Goal: Information Seeking & Learning: Find specific fact

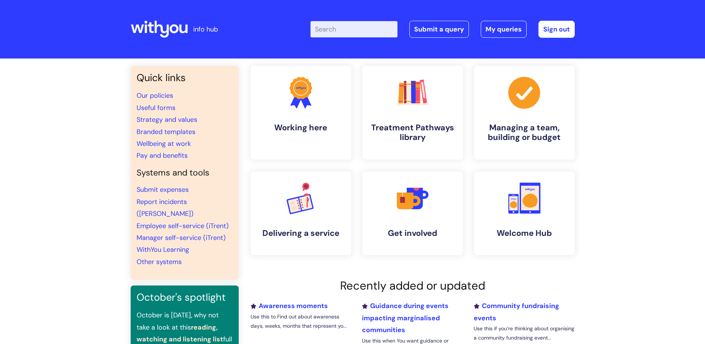
click at [349, 27] on input "Enter your search term here..." at bounding box center [354, 29] width 87 height 16
type input "HSO4"
click button "Search" at bounding box center [0, 0] width 0 height 0
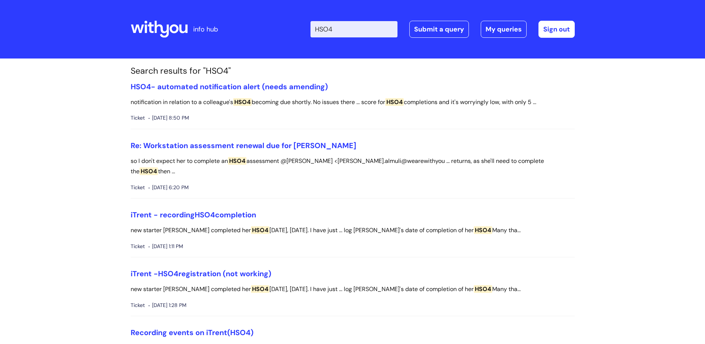
click at [173, 30] on icon at bounding box center [159, 29] width 57 height 18
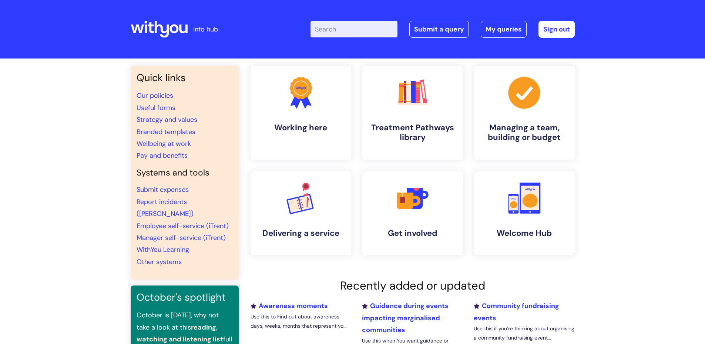
click at [330, 33] on input "Enter your search term here..." at bounding box center [354, 29] width 87 height 16
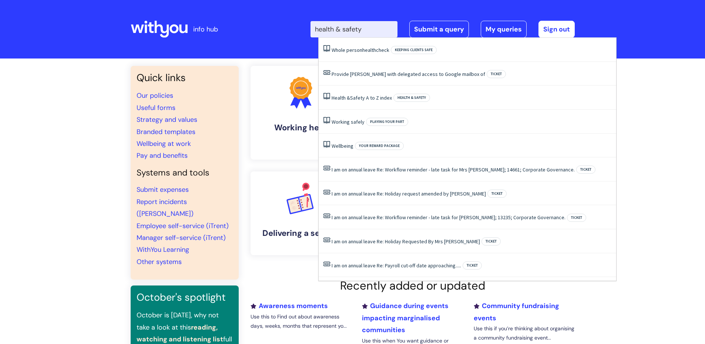
type input "health & safety"
click button "Search" at bounding box center [0, 0] width 0 height 0
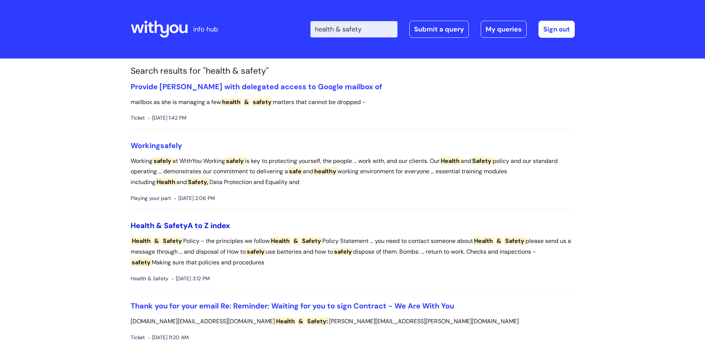
click at [158, 225] on span "&" at bounding box center [159, 226] width 6 height 10
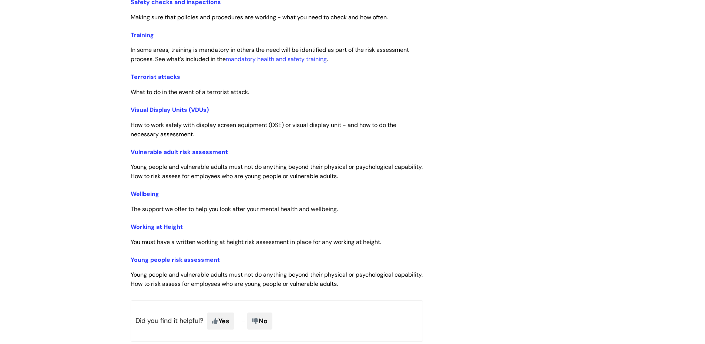
scroll to position [1481, 0]
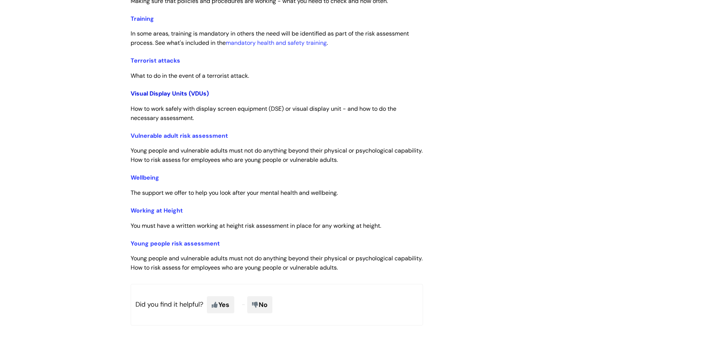
click at [172, 93] on link "Visual Display Units (VDUs)" at bounding box center [170, 94] width 78 height 8
